Goal: Task Accomplishment & Management: Complete application form

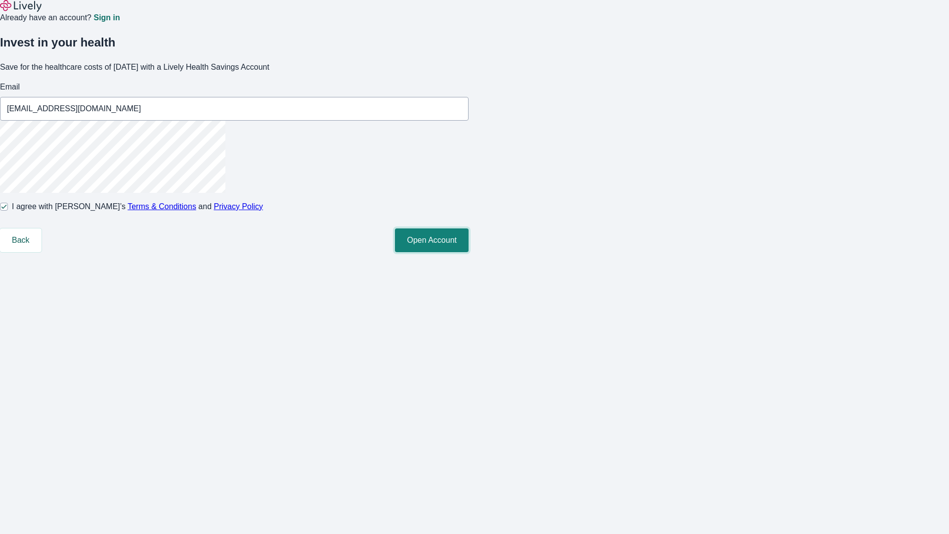
click at [469, 252] on button "Open Account" at bounding box center [432, 240] width 74 height 24
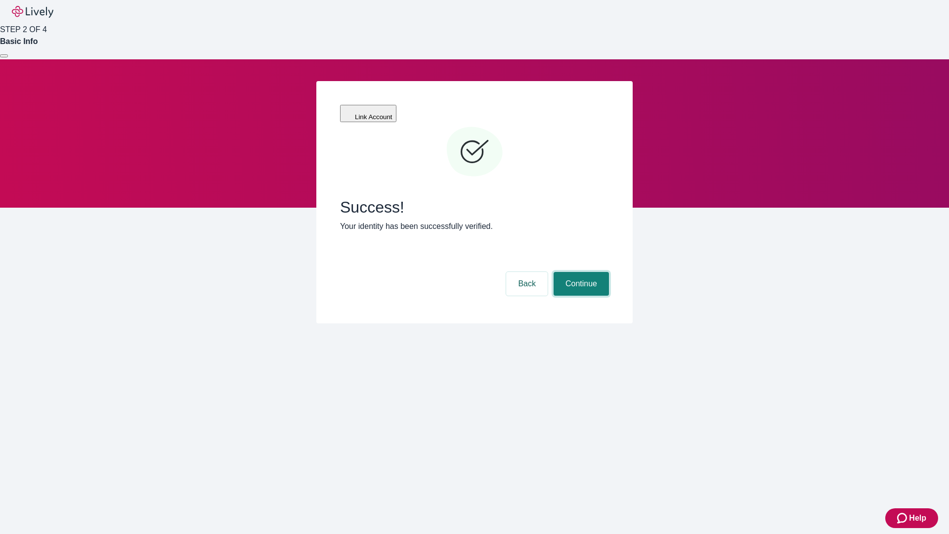
click at [580, 272] on button "Continue" at bounding box center [581, 284] width 55 height 24
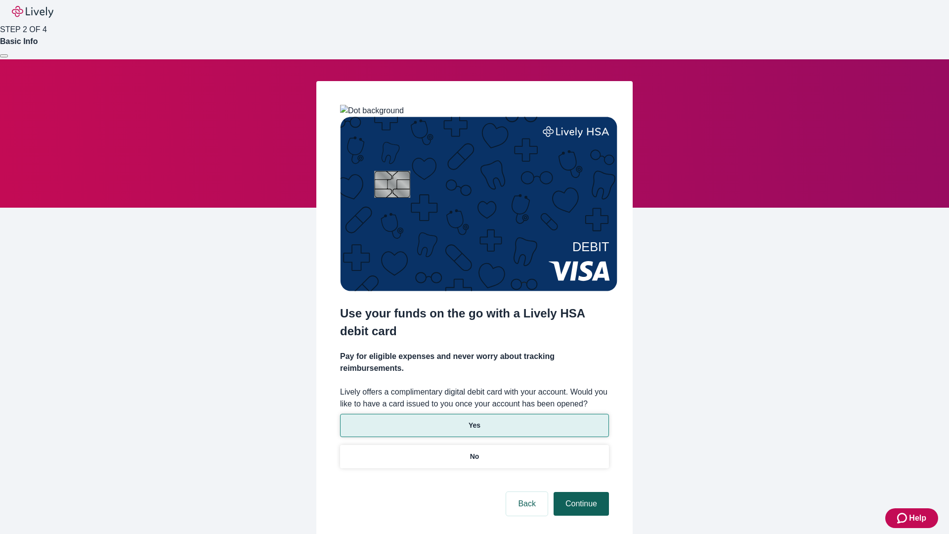
click at [474, 420] on p "Yes" at bounding box center [475, 425] width 12 height 10
click at [580, 492] on button "Continue" at bounding box center [581, 504] width 55 height 24
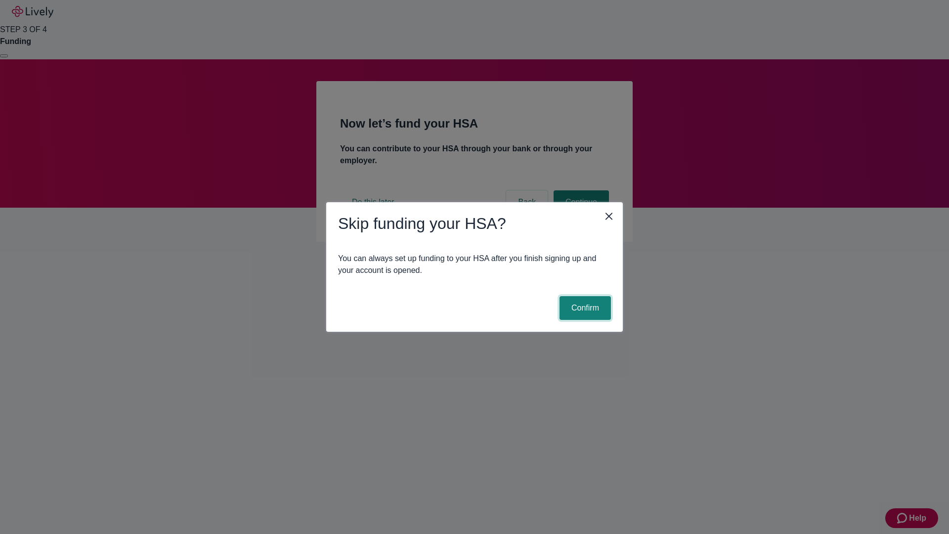
click at [584, 308] on button "Confirm" at bounding box center [584, 308] width 51 height 24
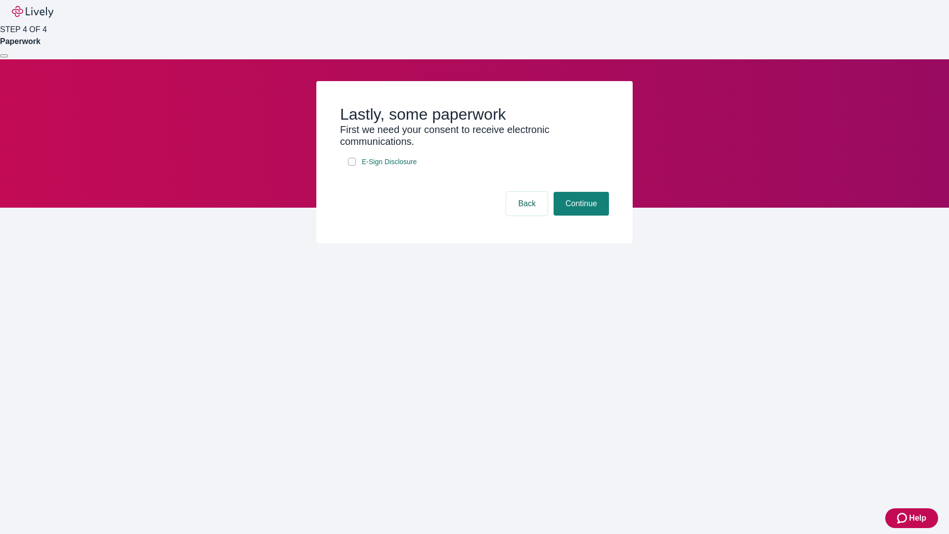
click at [352, 166] on input "E-Sign Disclosure" at bounding box center [352, 162] width 8 height 8
checkbox input "true"
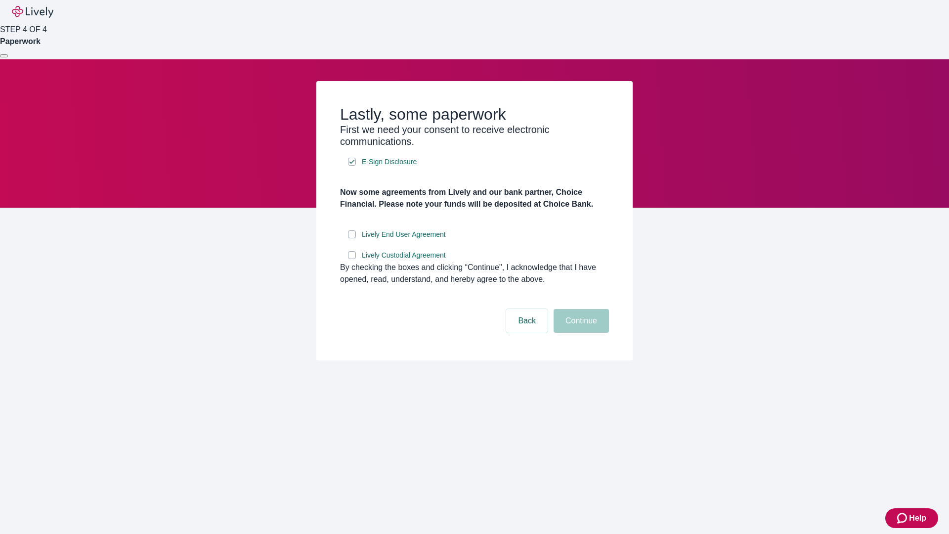
click at [352, 238] on input "Lively End User Agreement" at bounding box center [352, 234] width 8 height 8
checkbox input "true"
click at [352, 259] on input "Lively Custodial Agreement" at bounding box center [352, 255] width 8 height 8
checkbox input "true"
click at [580, 333] on button "Continue" at bounding box center [581, 321] width 55 height 24
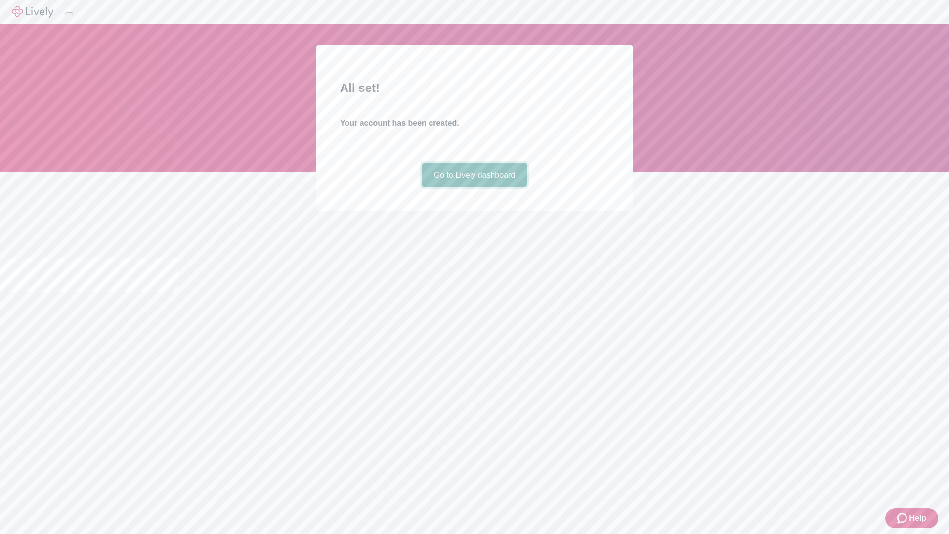
click at [474, 187] on link "Go to Lively dashboard" at bounding box center [474, 175] width 105 height 24
